Goal: Task Accomplishment & Management: Use online tool/utility

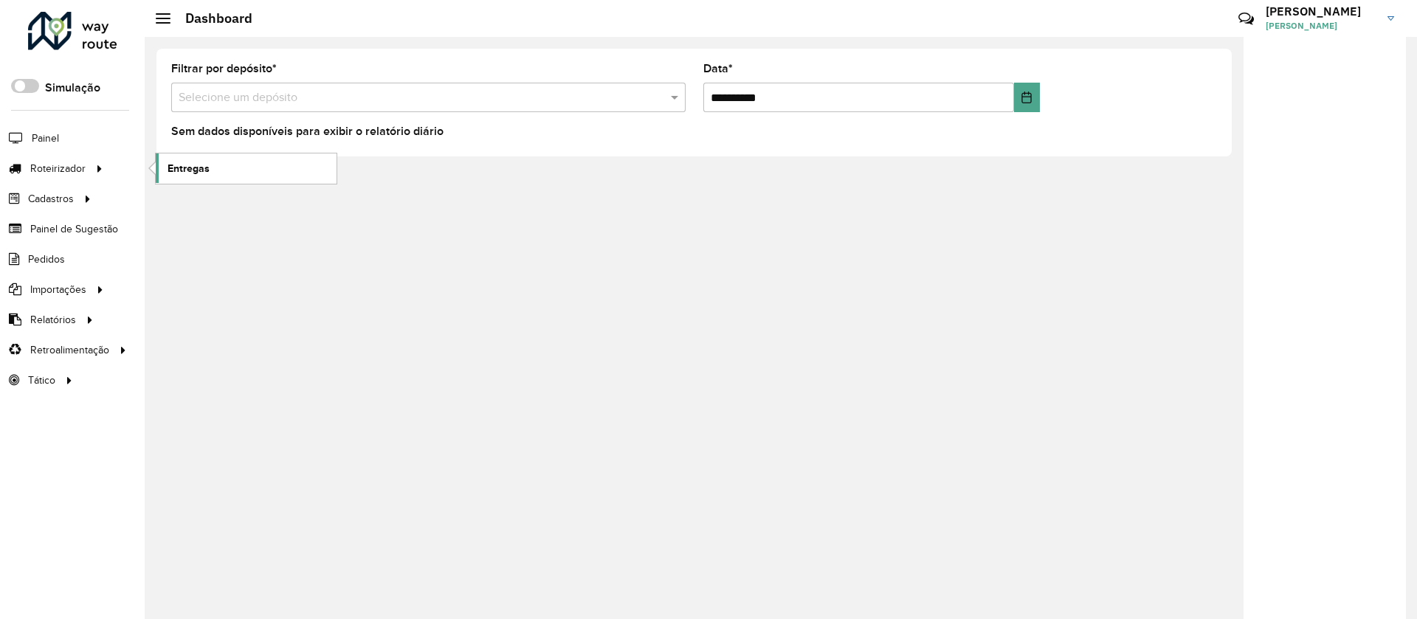
click at [189, 163] on span "Entregas" at bounding box center [188, 168] width 42 height 15
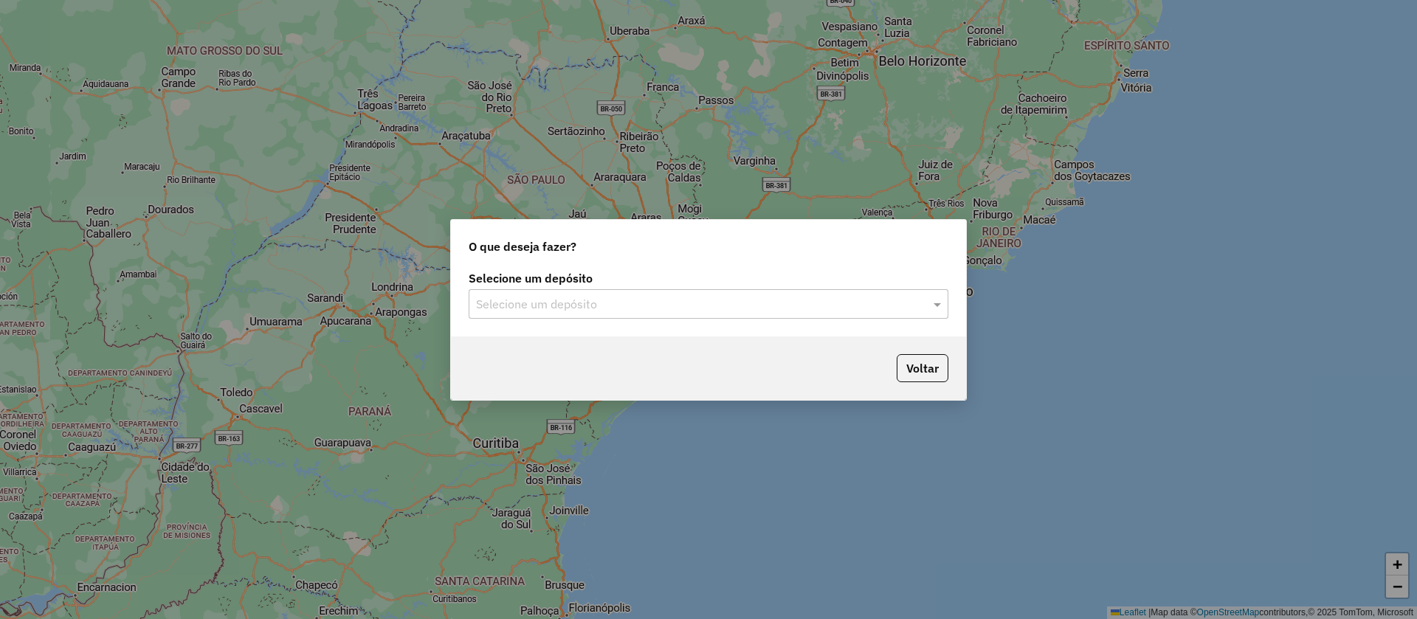
click at [589, 291] on div "Selecione um depósito" at bounding box center [708, 304] width 480 height 30
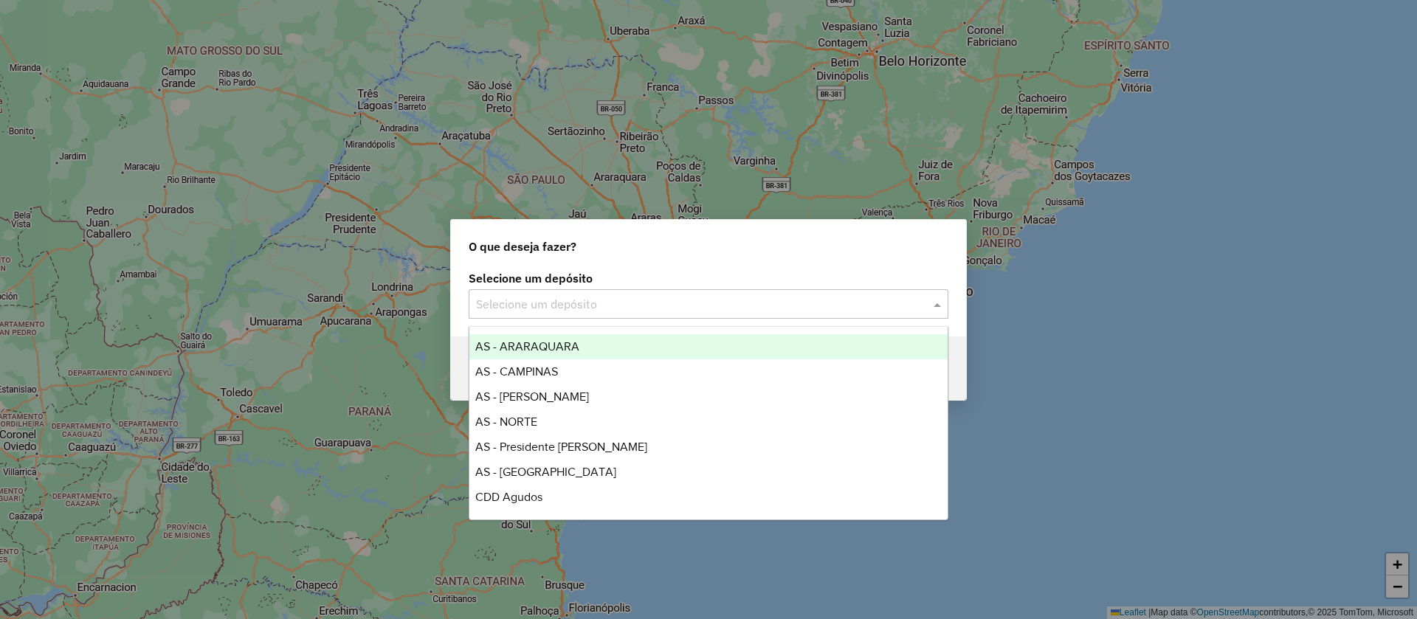
click at [575, 305] on input "text" at bounding box center [693, 305] width 435 height 18
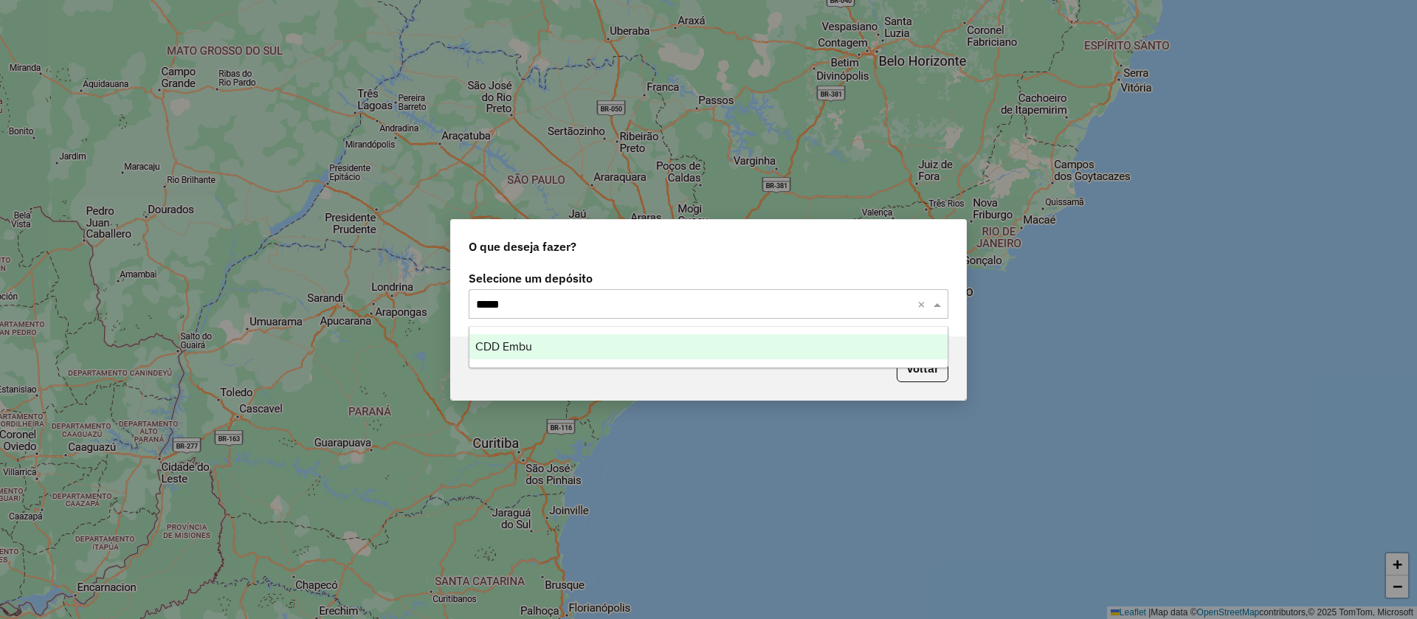
type input "******"
click at [509, 345] on span "CDD Embu" at bounding box center [503, 346] width 57 height 13
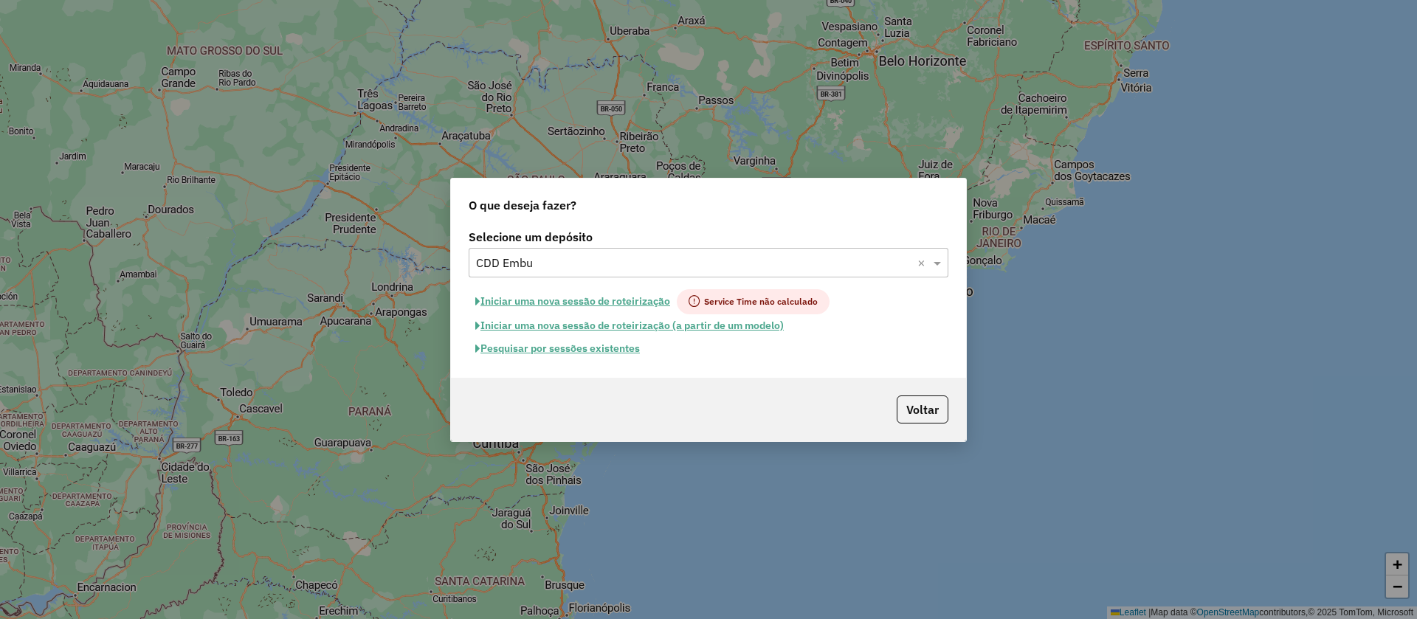
click at [587, 350] on button "Pesquisar por sessões existentes" at bounding box center [557, 348] width 178 height 23
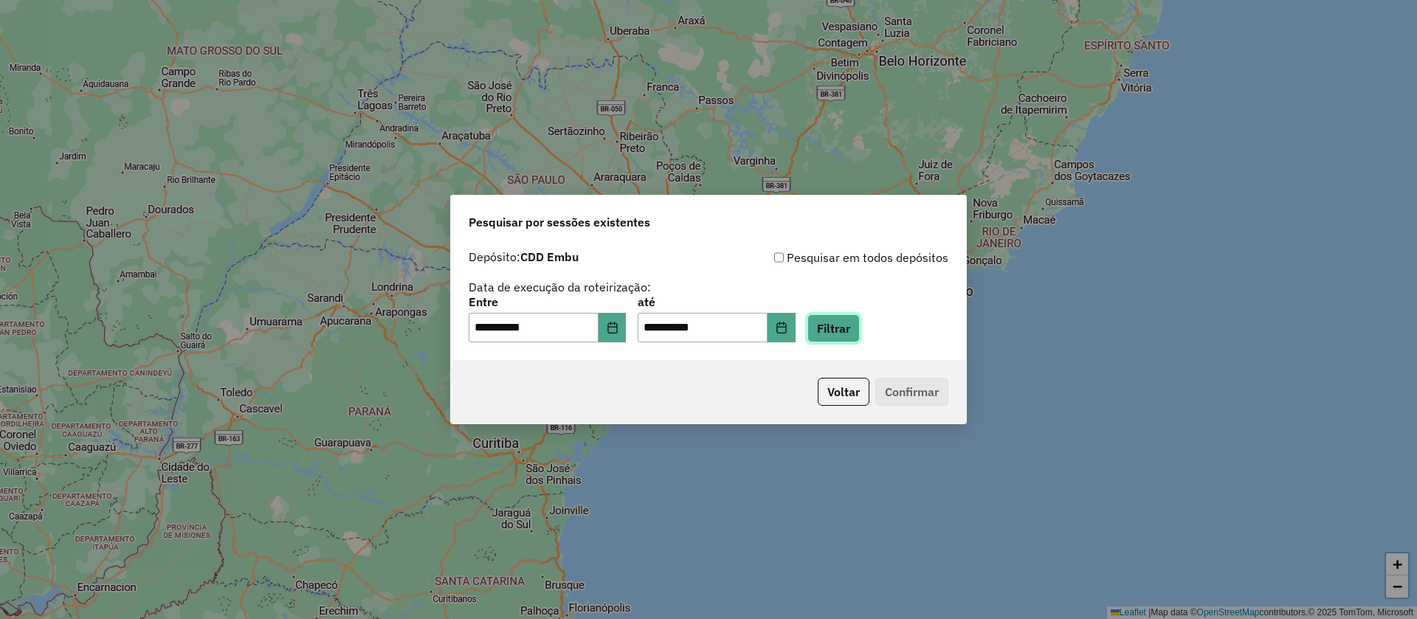
click at [852, 326] on button "Filtrar" at bounding box center [833, 328] width 52 height 28
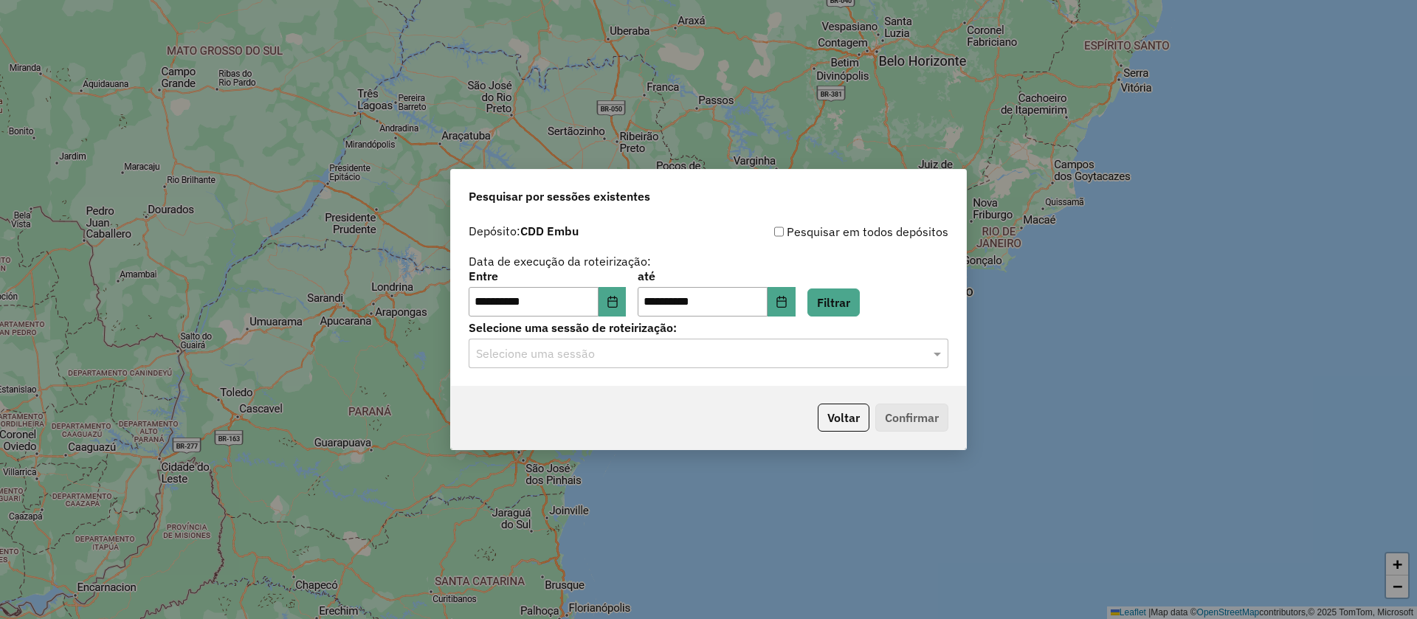
click at [570, 356] on input "text" at bounding box center [693, 354] width 435 height 18
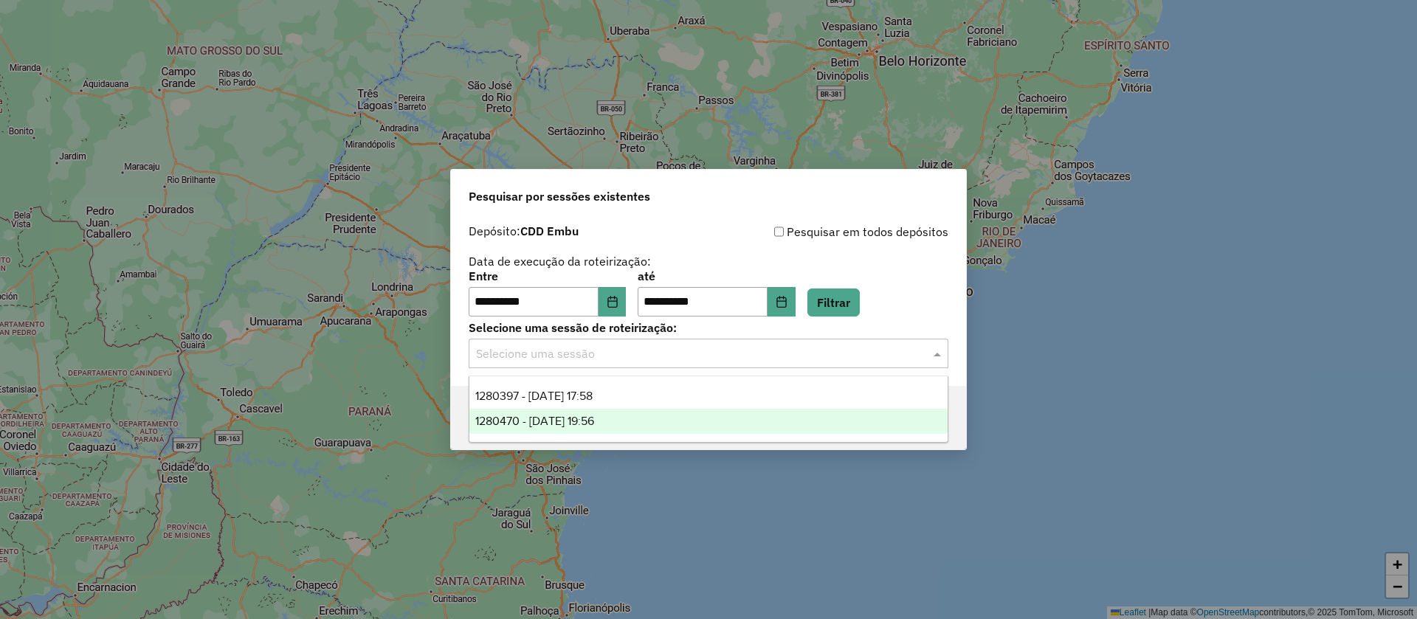
click at [561, 416] on span "1280470 - 22/09/2025 19:56" at bounding box center [534, 421] width 119 height 13
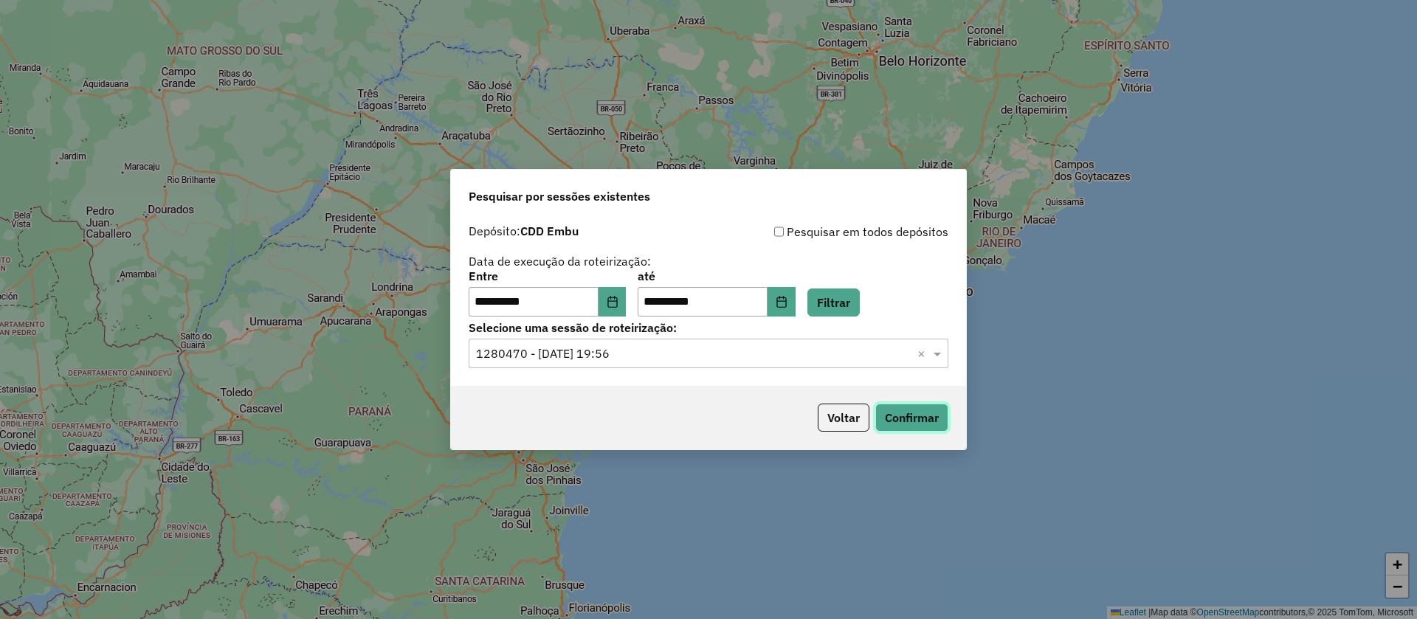
click at [905, 411] on button "Confirmar" at bounding box center [911, 418] width 73 height 28
click at [572, 353] on input "text" at bounding box center [693, 354] width 435 height 18
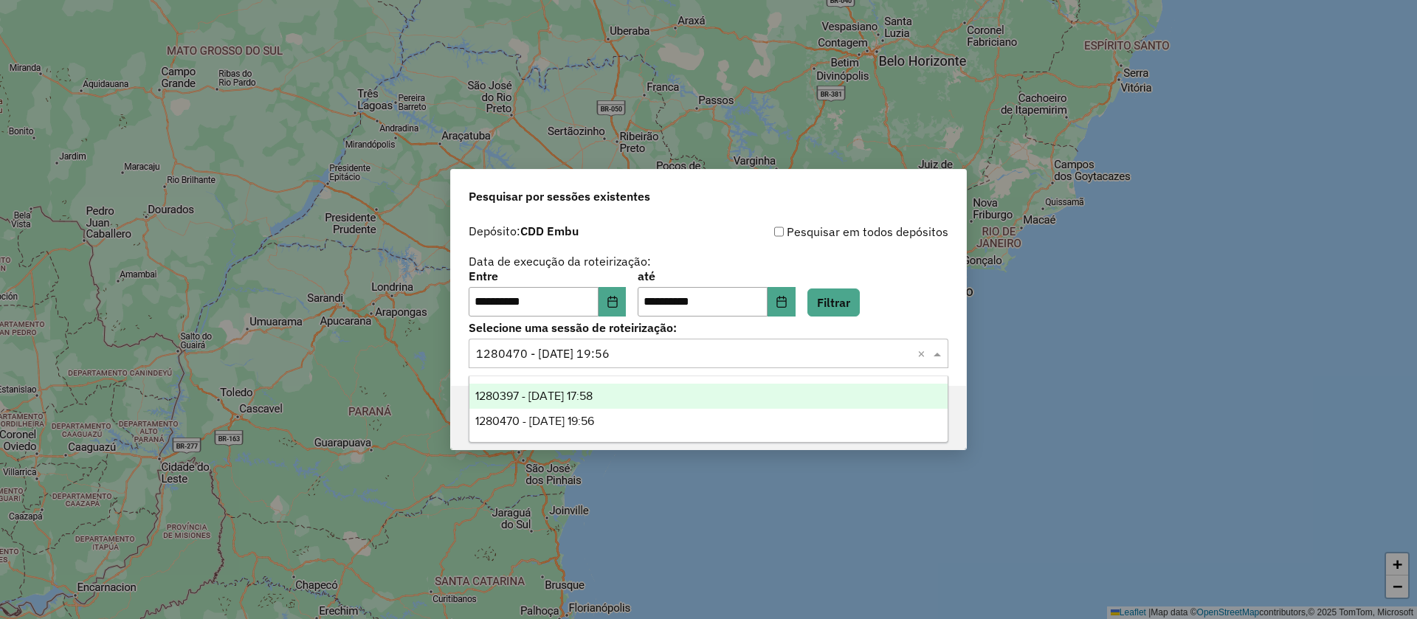
click at [562, 393] on span "1280397 - 22/09/2025 17:58" at bounding box center [533, 396] width 117 height 13
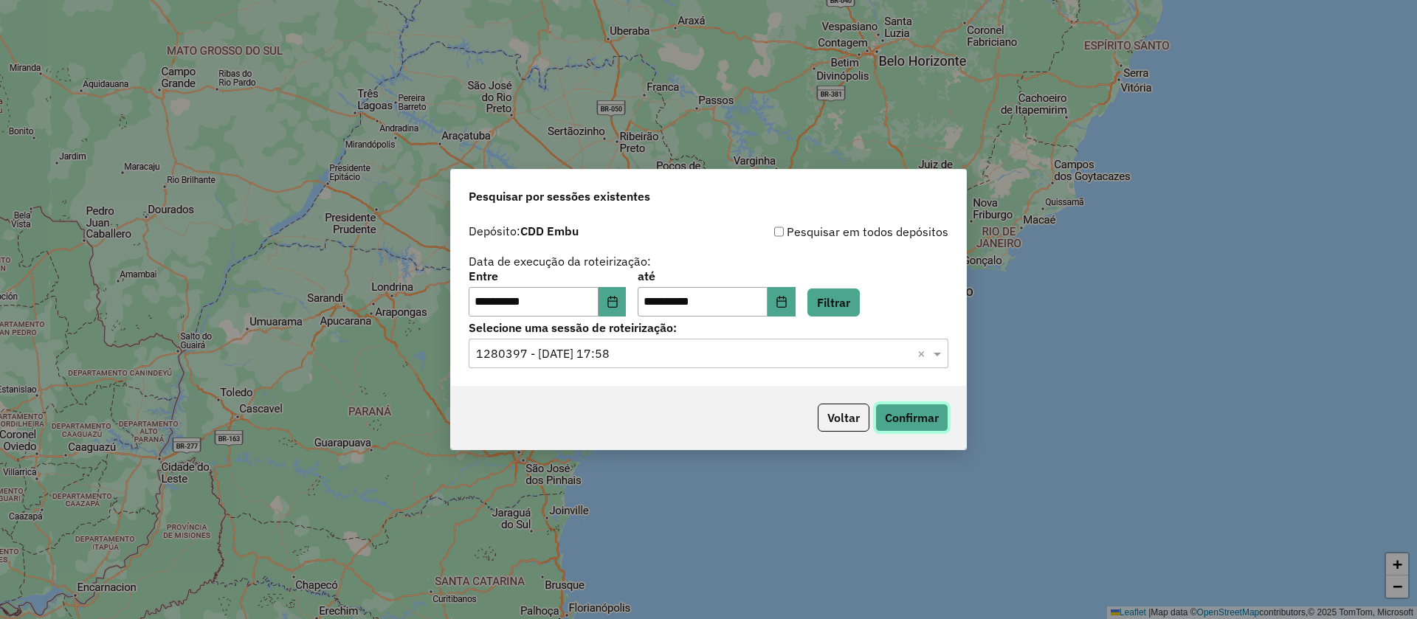
click at [933, 415] on button "Confirmar" at bounding box center [911, 418] width 73 height 28
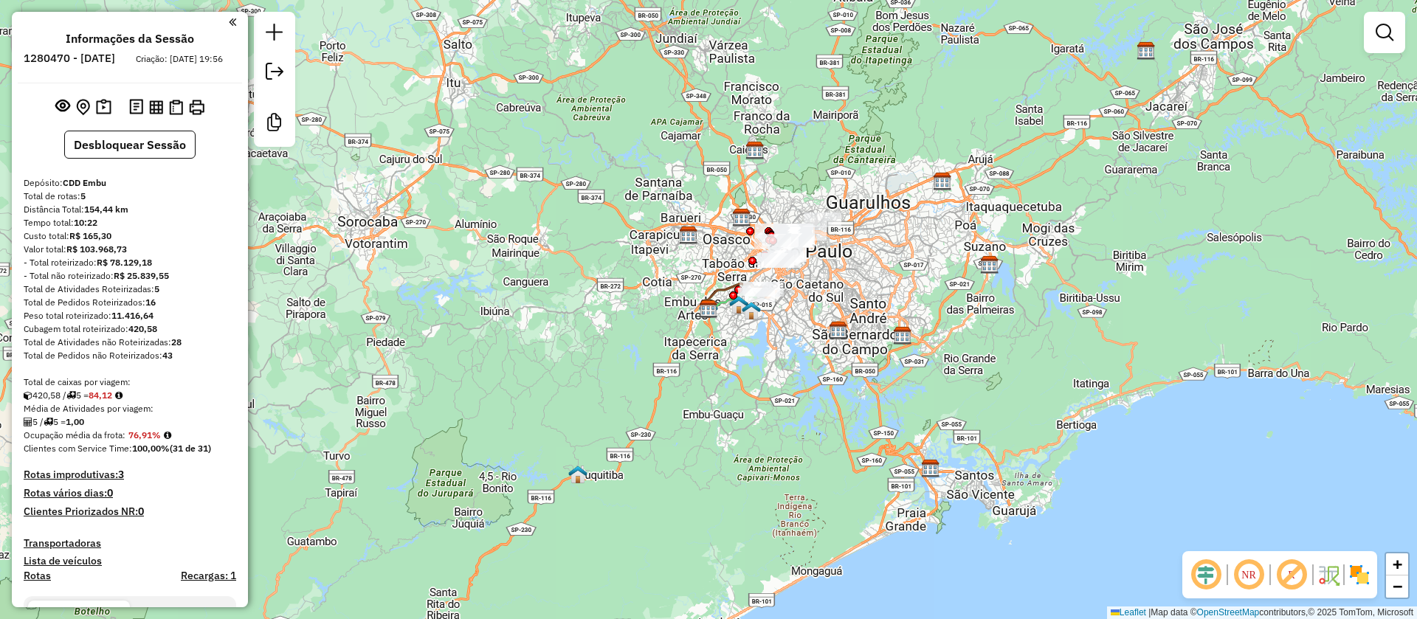
click at [806, 379] on div "Janela de atendimento Grade de atendimento Capacidade Transportadoras Veículos …" at bounding box center [708, 309] width 1417 height 619
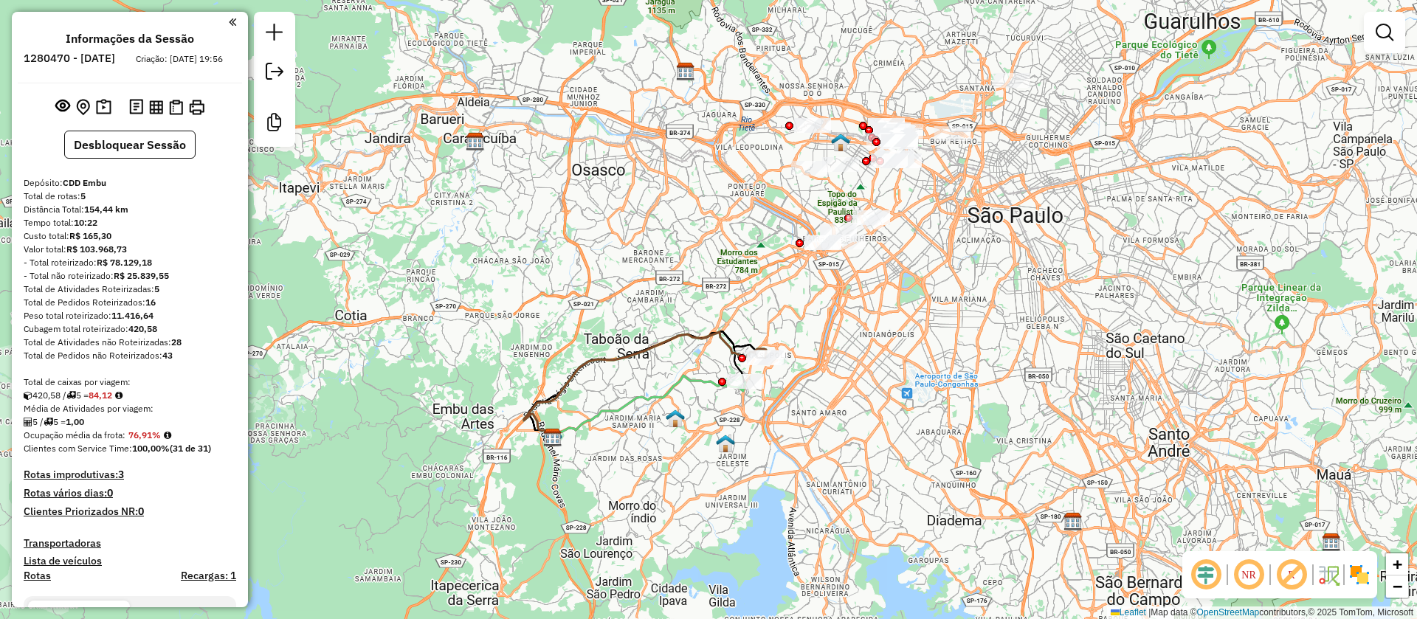
click at [655, 389] on icon at bounding box center [649, 407] width 193 height 63
select select "**********"
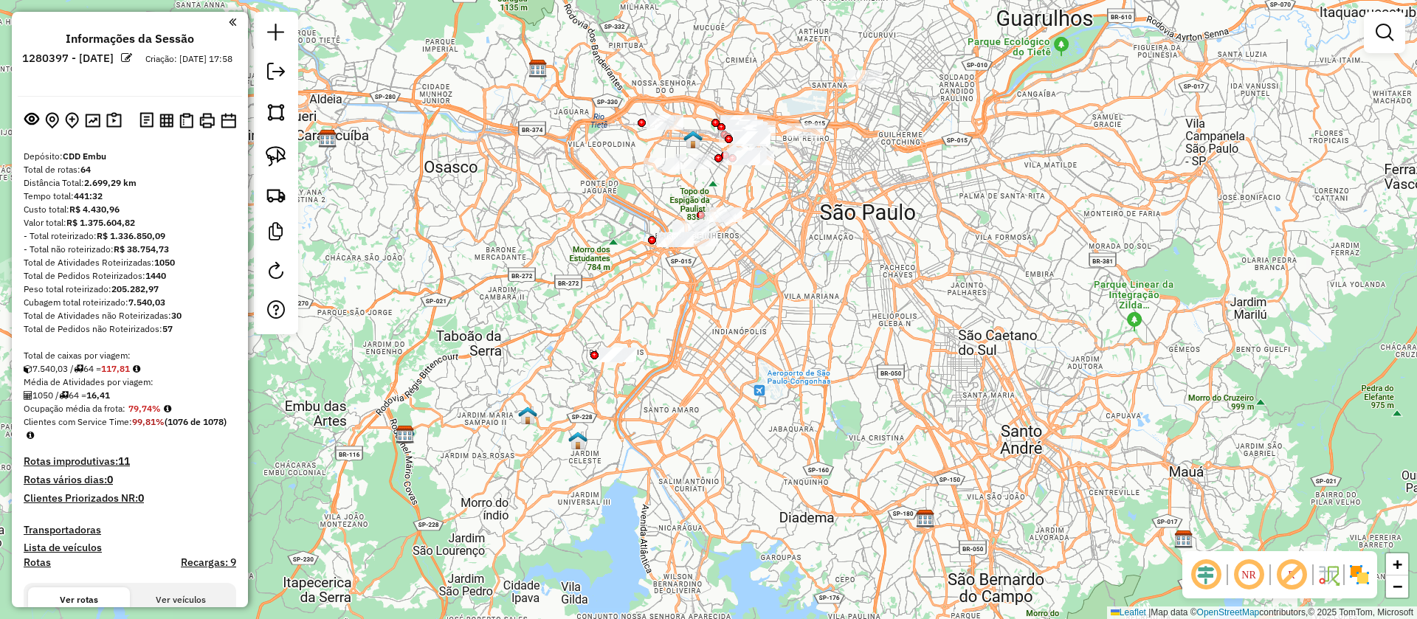
drag, startPoint x: 723, startPoint y: 288, endPoint x: 708, endPoint y: 336, distance: 49.5
click at [708, 336] on div "Janela de atendimento Grade de atendimento Capacidade Transportadoras Veículos …" at bounding box center [708, 309] width 1417 height 619
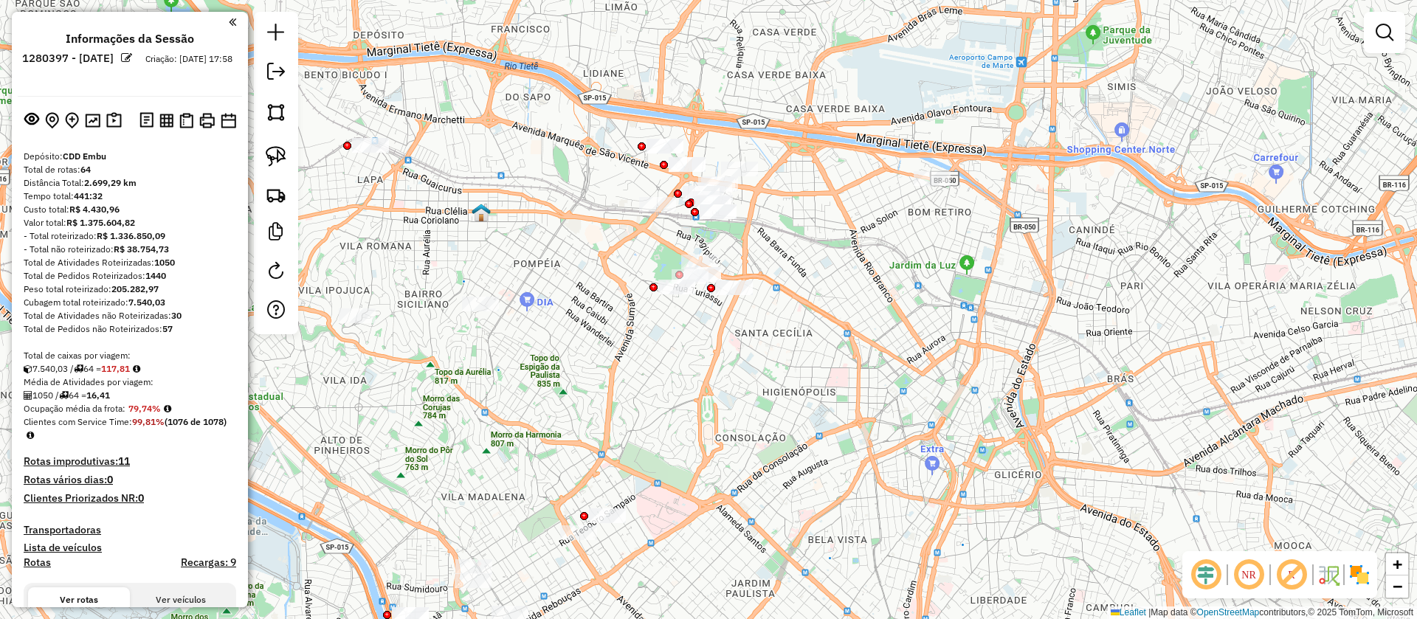
drag, startPoint x: 724, startPoint y: 317, endPoint x: 697, endPoint y: 449, distance: 135.4
click at [697, 449] on div "Janela de atendimento Grade de atendimento Capacidade Transportadoras Veículos …" at bounding box center [708, 309] width 1417 height 619
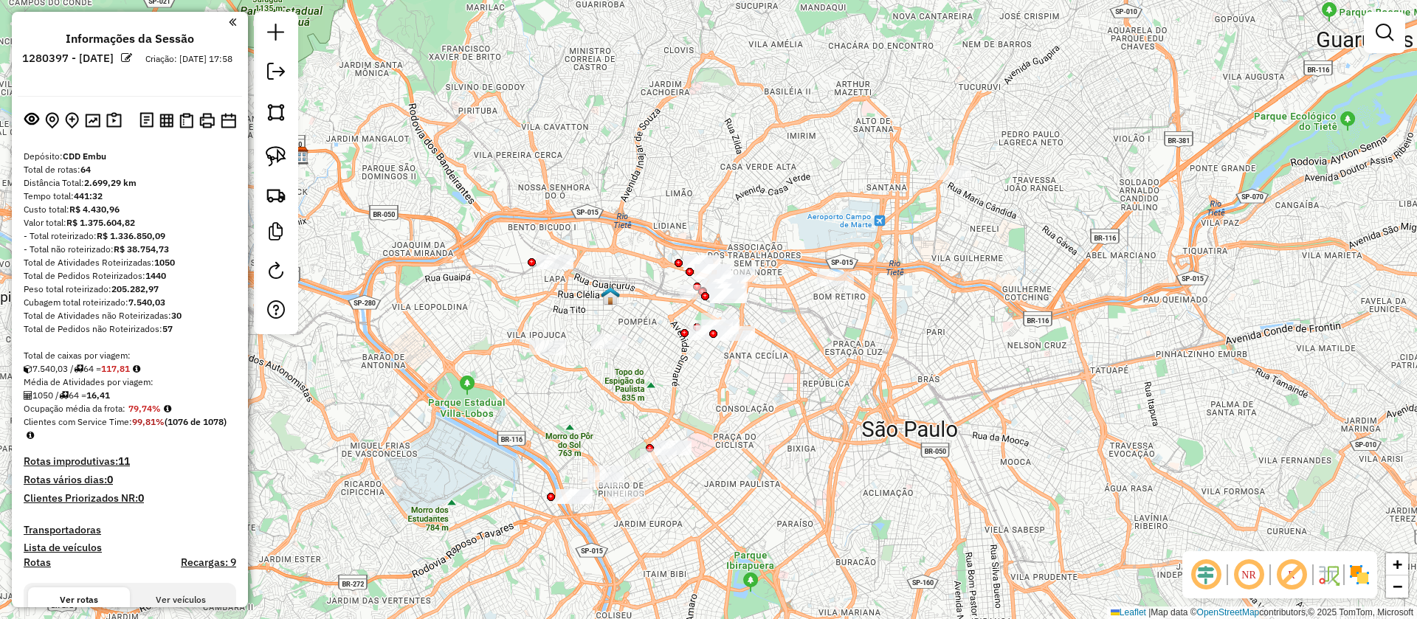
click at [1291, 571] on em at bounding box center [1290, 574] width 35 height 35
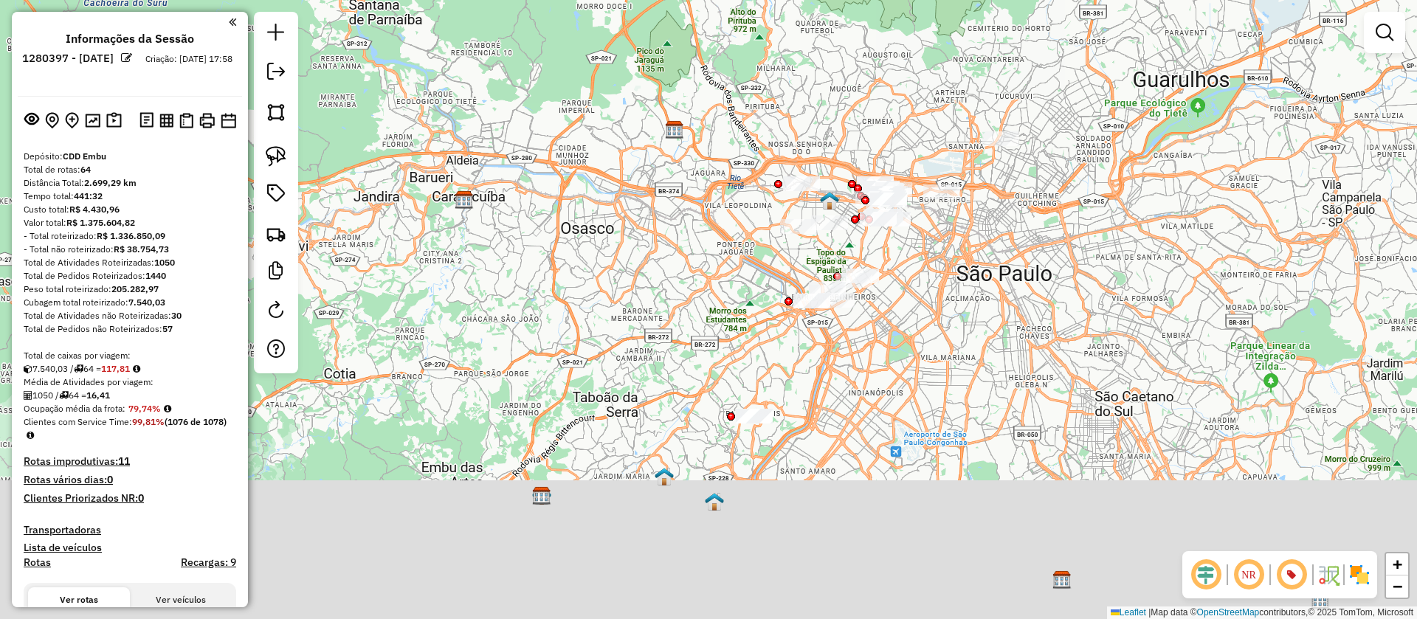
drag, startPoint x: 975, startPoint y: 399, endPoint x: 1053, endPoint y: 203, distance: 211.0
click at [1051, 210] on div "Janela de atendimento Grade de atendimento Capacidade Transportadoras Veículos …" at bounding box center [708, 309] width 1417 height 619
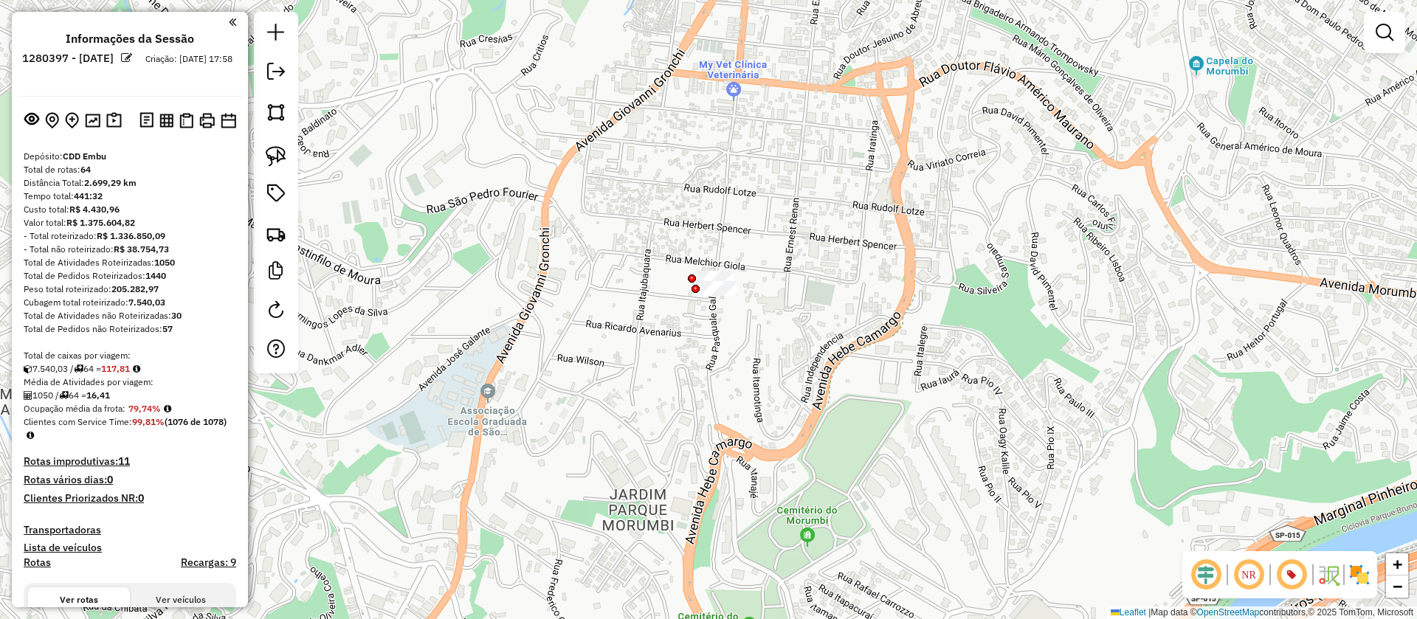
click at [655, 407] on div "Janela de atendimento Grade de atendimento Capacidade Transportadoras Veículos …" at bounding box center [708, 309] width 1417 height 619
click at [577, 362] on div "Janela de atendimento Grade de atendimento Capacidade Transportadoras Veículos …" at bounding box center [708, 309] width 1417 height 619
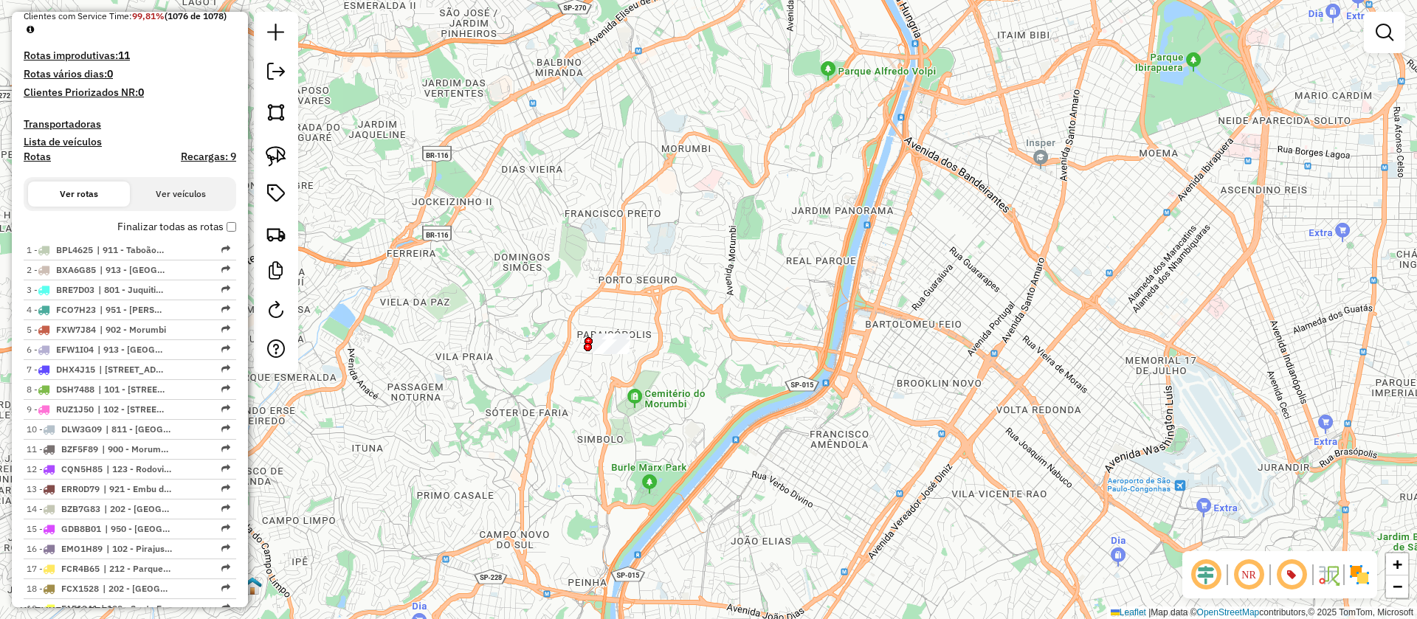
scroll to position [443, 0]
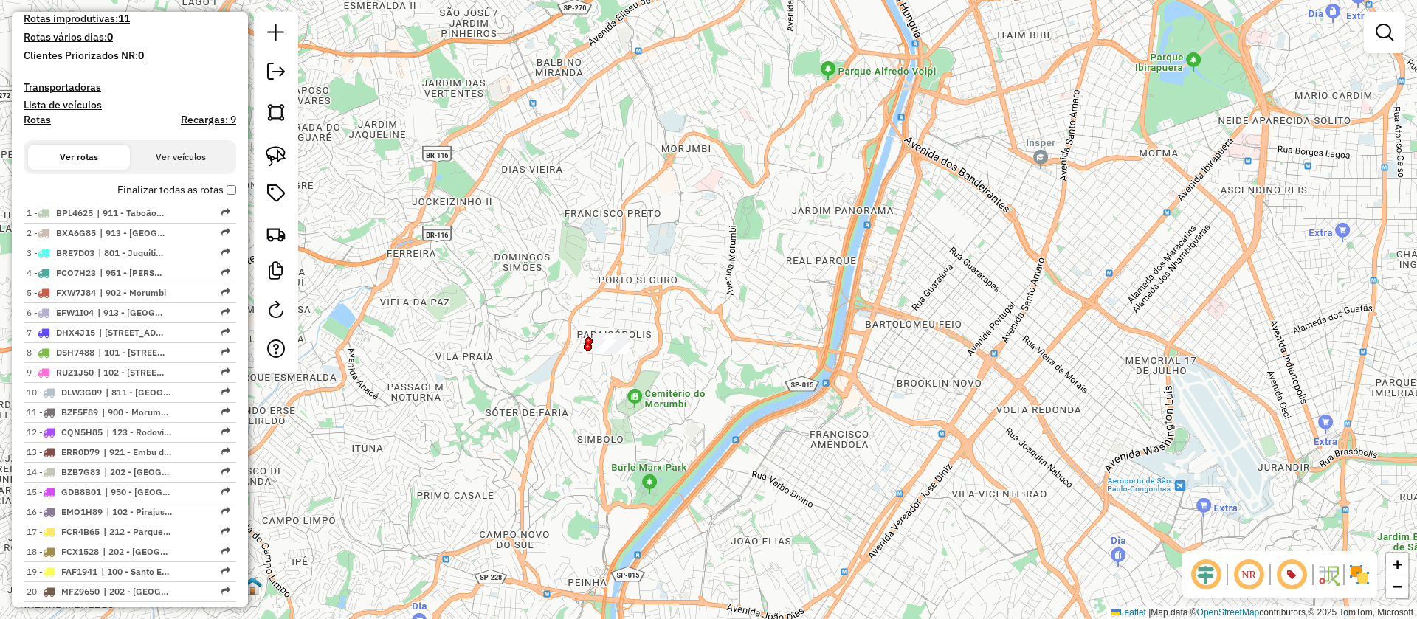
click at [820, 397] on div "Janela de atendimento Grade de atendimento Capacidade Transportadoras Veículos …" at bounding box center [708, 309] width 1417 height 619
click at [731, 159] on div "Janela de atendimento Grade de atendimento Capacidade Transportadoras Veículos …" at bounding box center [708, 309] width 1417 height 619
